Goal: Task Accomplishment & Management: Use online tool/utility

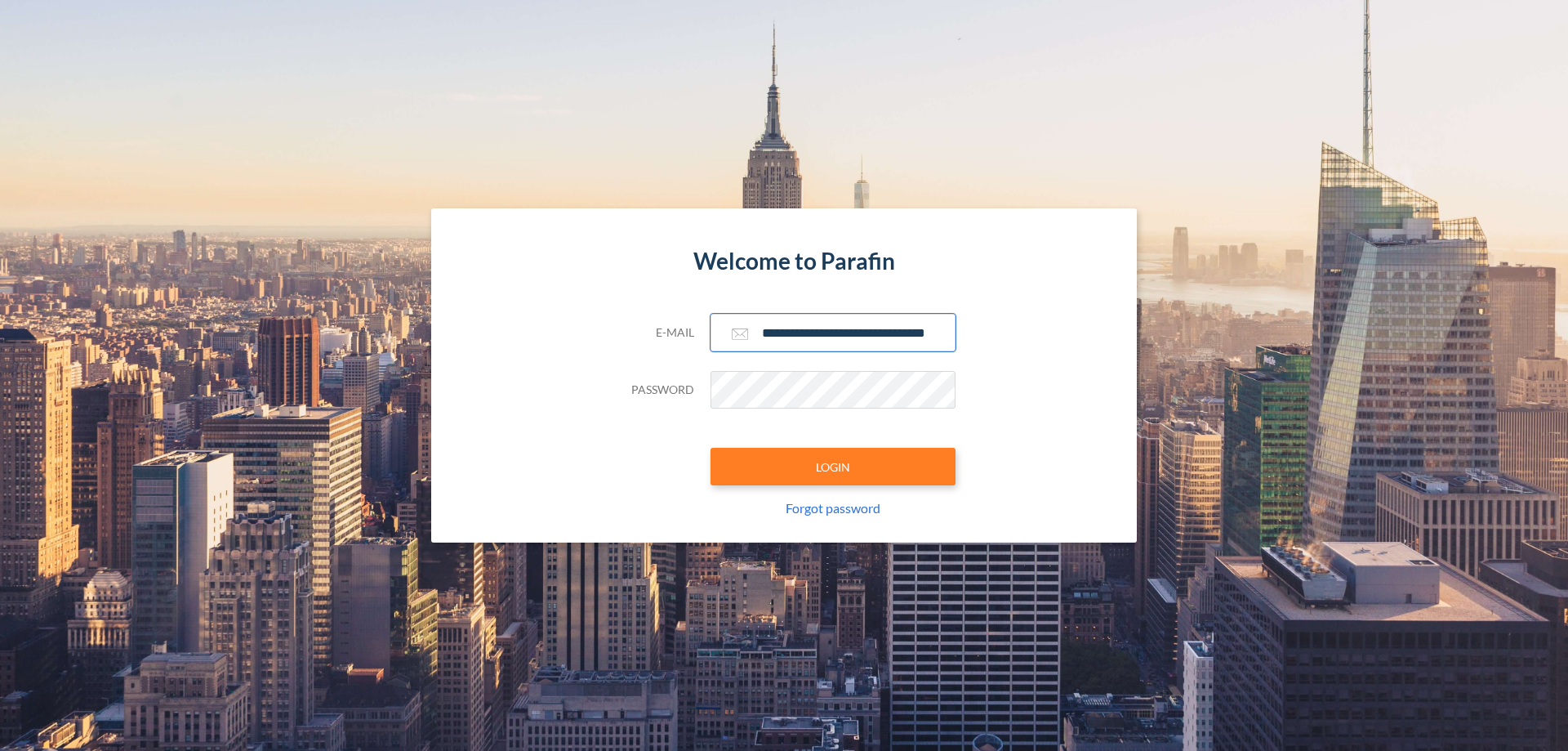
type input "**********"
click at [833, 467] on button "LOGIN" at bounding box center [832, 467] width 244 height 38
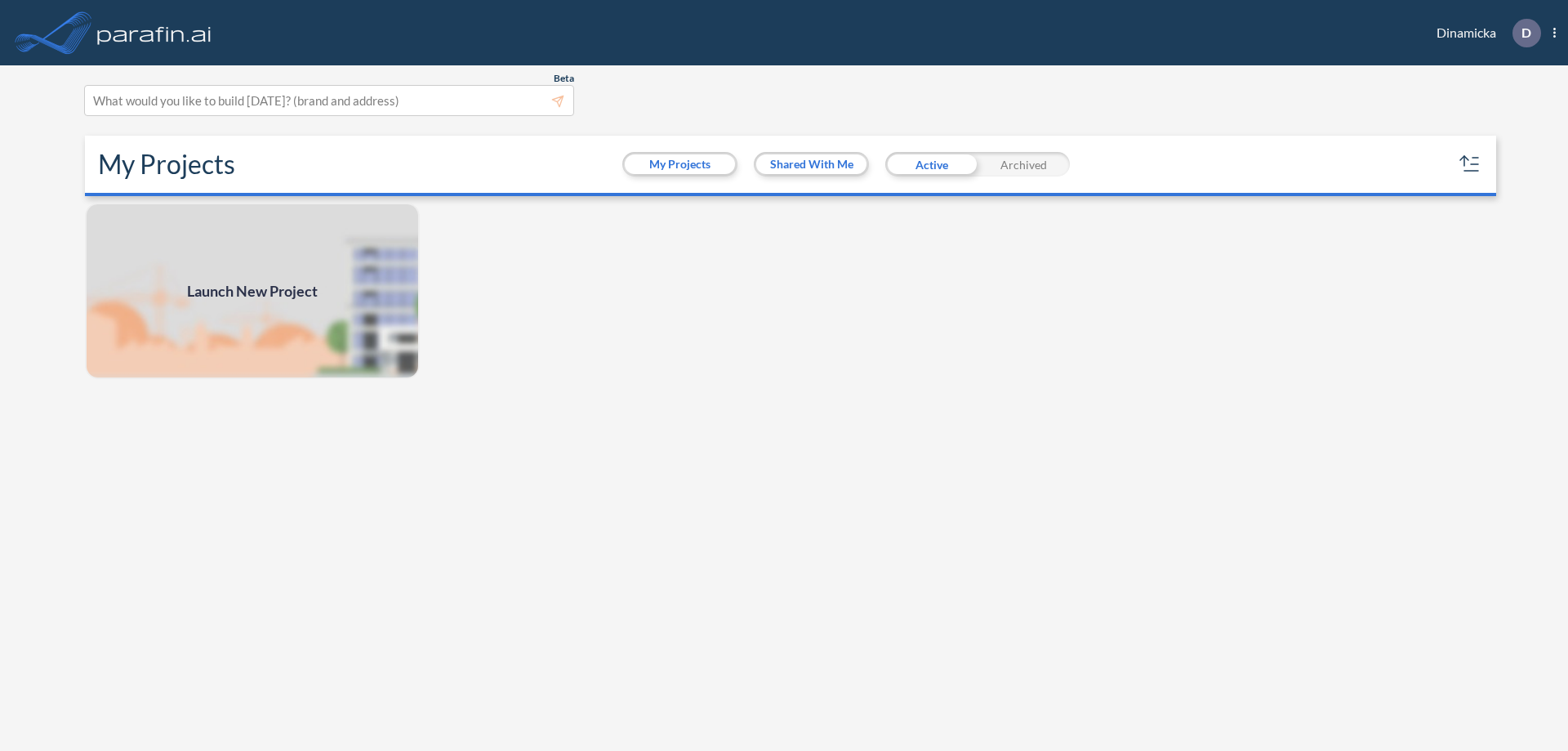
scroll to position [5, 0]
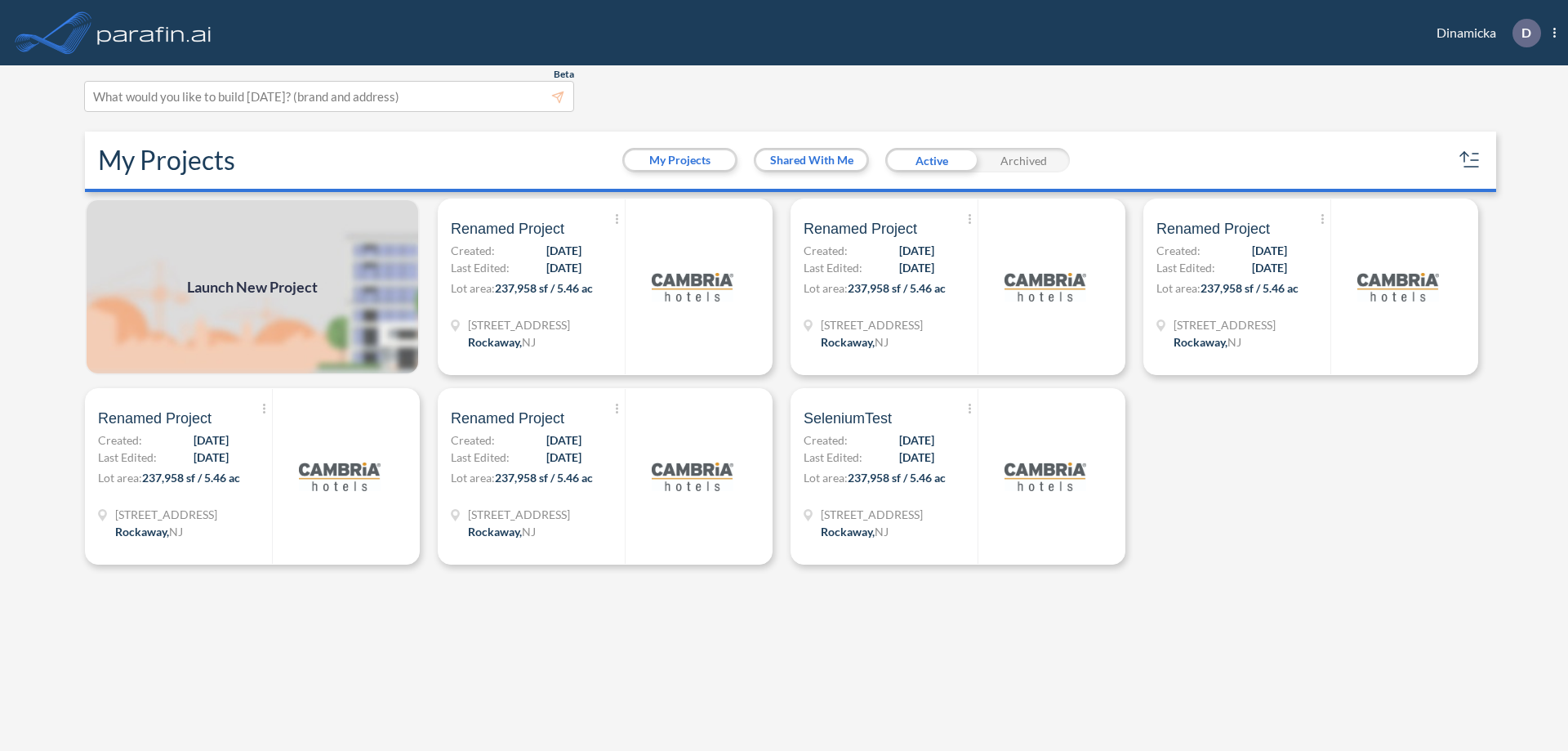
click at [253, 287] on span "Launch New Project" at bounding box center [252, 287] width 131 height 22
